Goal: Task Accomplishment & Management: Use online tool/utility

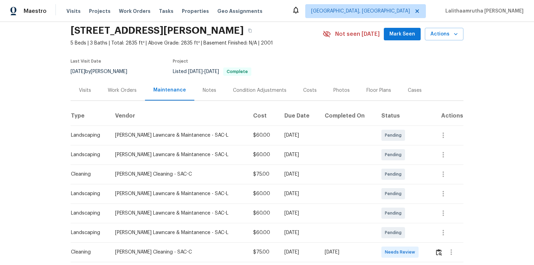
scroll to position [83, 0]
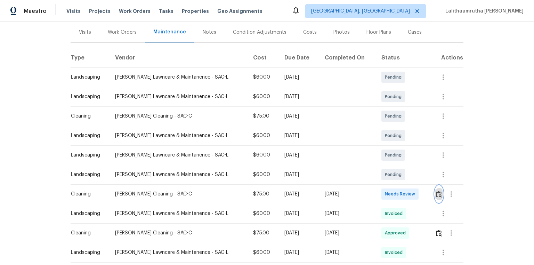
click at [437, 191] on img "button" at bounding box center [439, 194] width 6 height 7
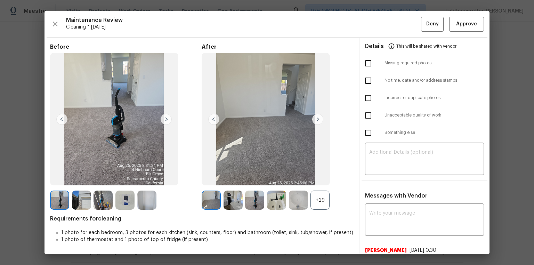
click at [214, 129] on img at bounding box center [266, 119] width 128 height 132
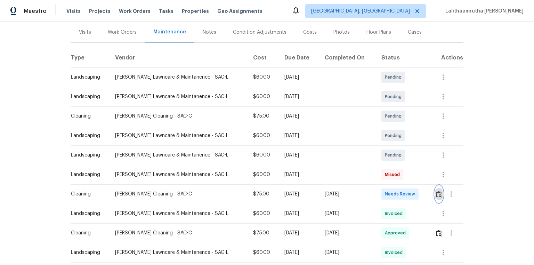
click at [441, 191] on button "button" at bounding box center [439, 194] width 8 height 17
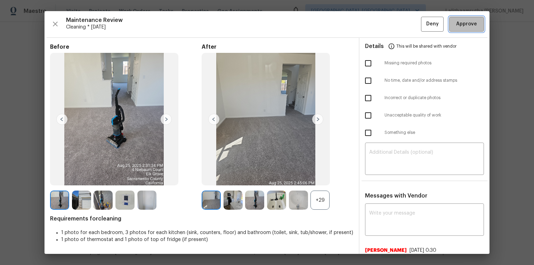
click at [465, 19] on button "Approve" at bounding box center [466, 24] width 35 height 15
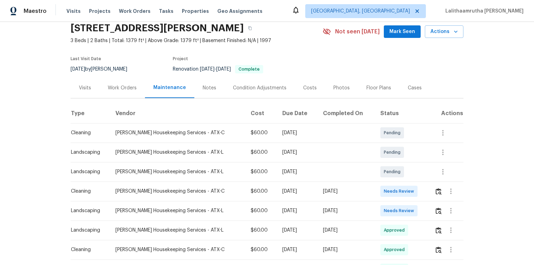
scroll to position [83, 0]
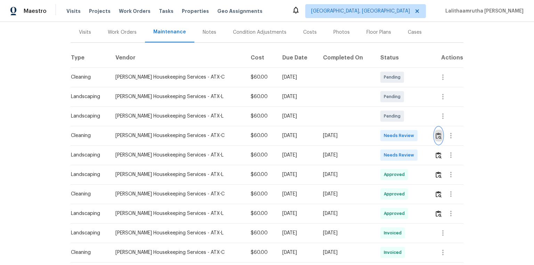
click at [380, 133] on img "button" at bounding box center [439, 135] width 6 height 7
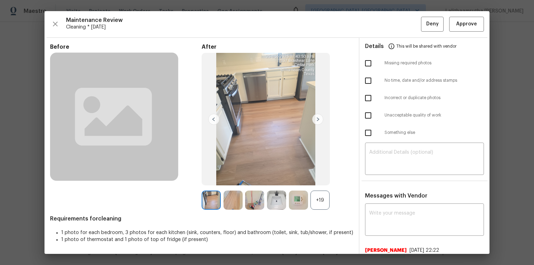
click at [380, 14] on div "Maintenance Review Cleaning * Mon, Aug 25 Deny Approve Before After +19 Require…" at bounding box center [267, 132] width 445 height 243
click at [380, 22] on span "Approve" at bounding box center [466, 24] width 21 height 9
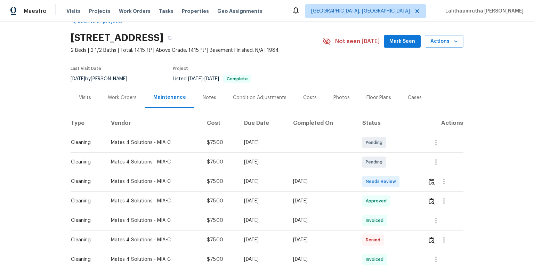
scroll to position [28, 0]
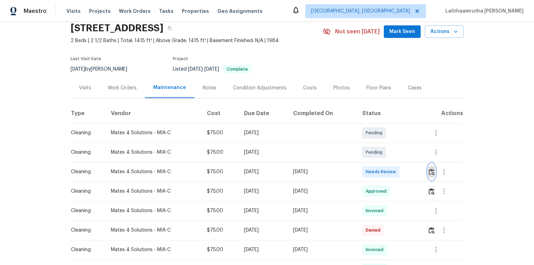
click at [380, 169] on img "button" at bounding box center [432, 172] width 6 height 7
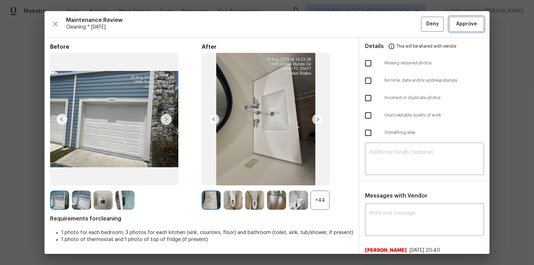
click at [380, 22] on span "Approve" at bounding box center [466, 24] width 21 height 9
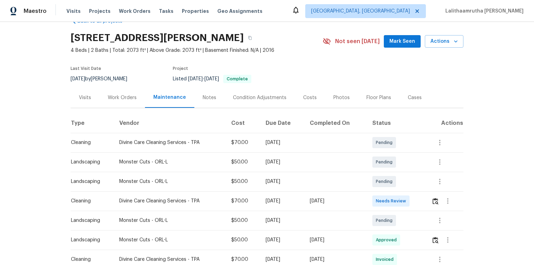
scroll to position [28, 0]
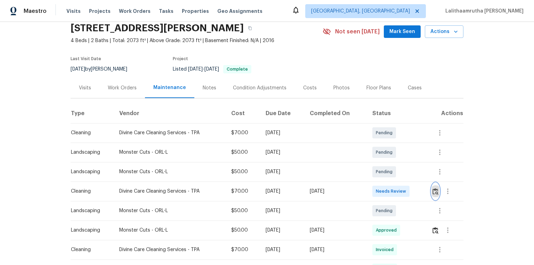
click at [380, 178] on img "button" at bounding box center [436, 191] width 6 height 7
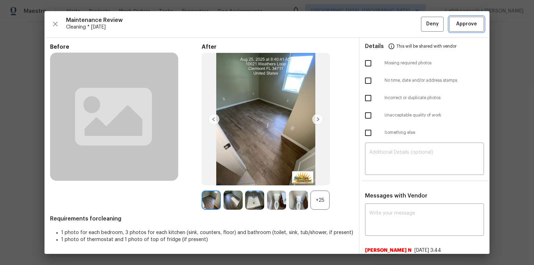
click at [380, 19] on button "Approve" at bounding box center [466, 24] width 35 height 15
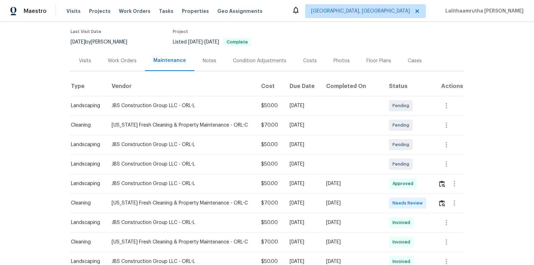
scroll to position [56, 0]
click at [380, 178] on button "button" at bounding box center [442, 202] width 8 height 17
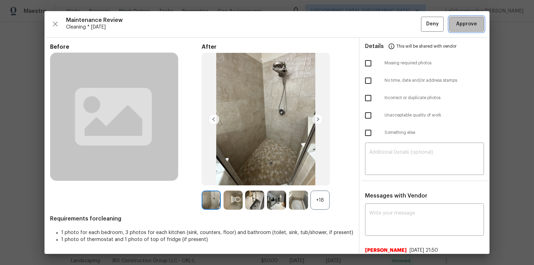
click at [380, 24] on span "Approve" at bounding box center [466, 24] width 21 height 9
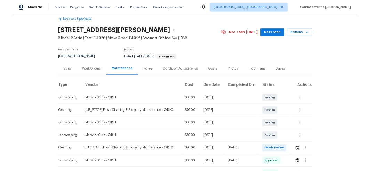
scroll to position [28, 0]
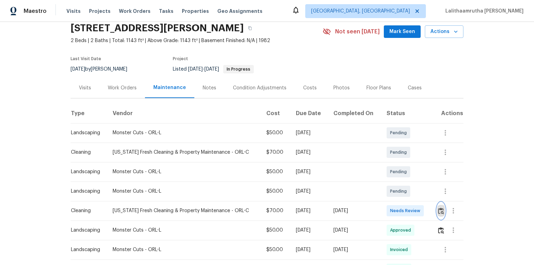
click at [380, 178] on img "button" at bounding box center [441, 211] width 6 height 7
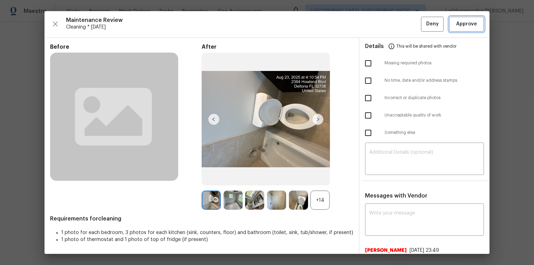
click at [380, 22] on span "Approve" at bounding box center [466, 24] width 21 height 9
